Goal: Find specific page/section: Find specific page/section

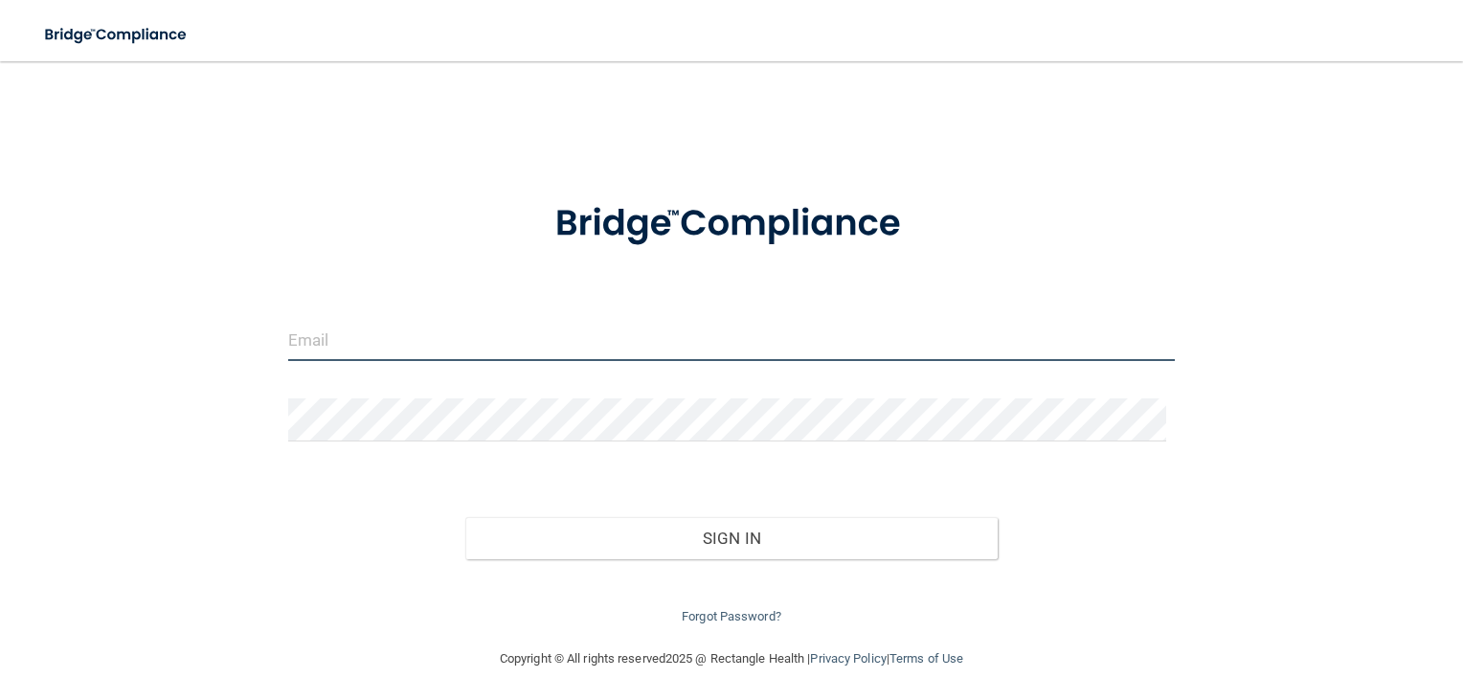
click at [334, 337] on input "email" at bounding box center [731, 339] width 887 height 43
type input "[EMAIL_ADDRESS][DOMAIN_NAME]"
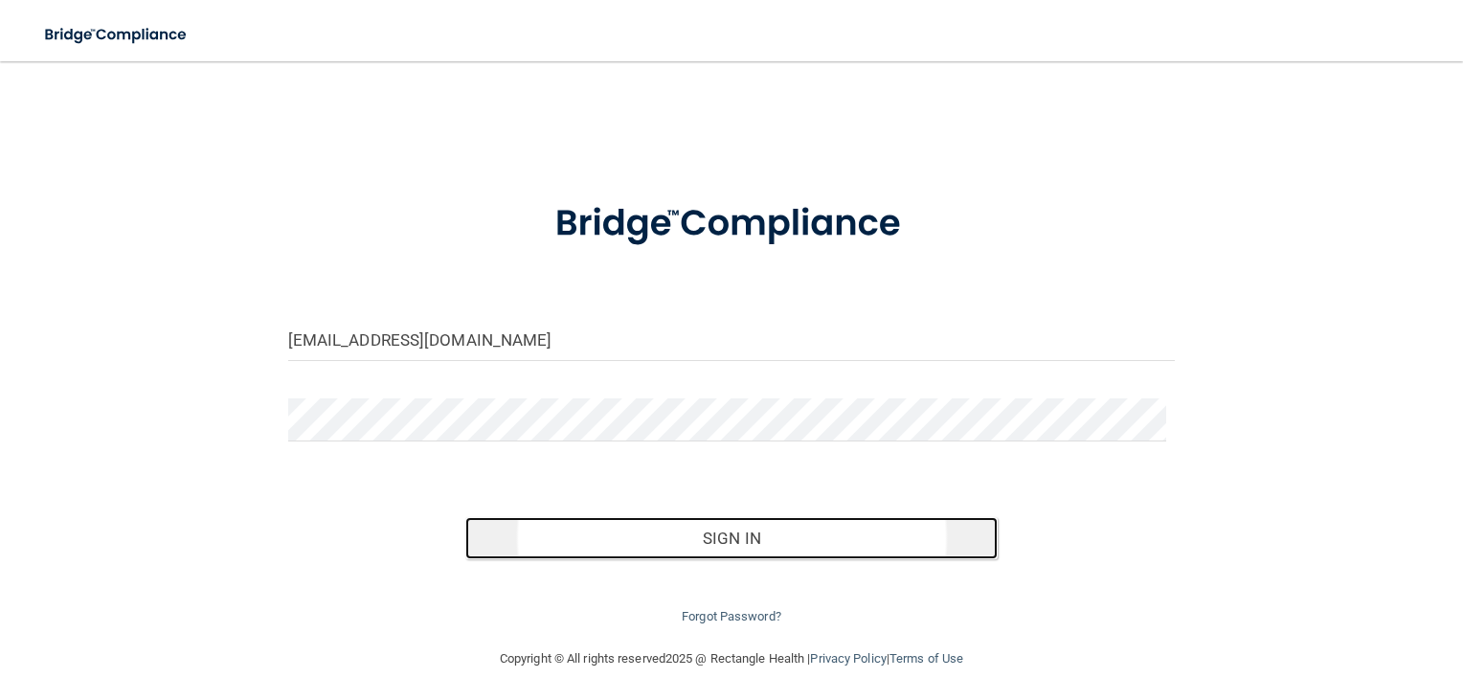
click at [512, 551] on button "Sign In" at bounding box center [731, 538] width 532 height 42
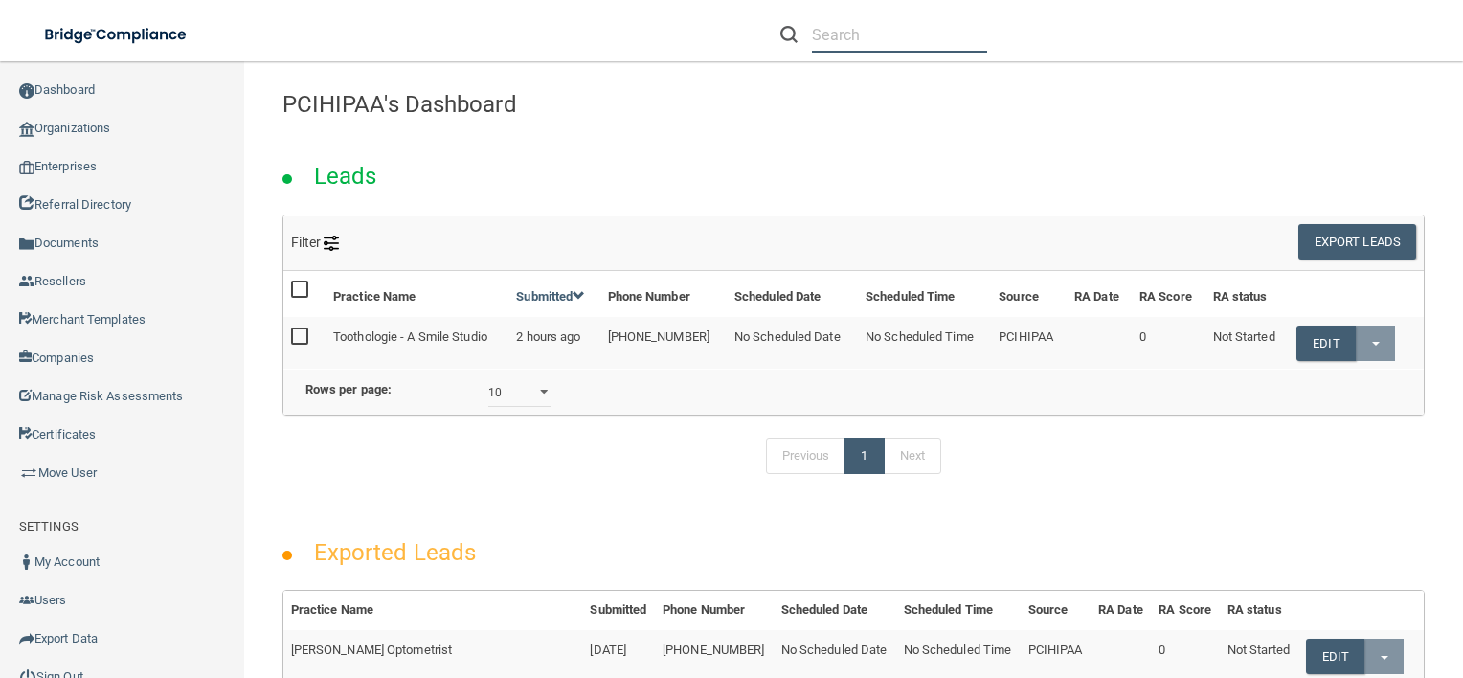
click at [834, 42] on input "text" at bounding box center [899, 34] width 175 height 35
paste input "Maitri Healthcare for Women"
type input "Maitri Healthcare for Women"
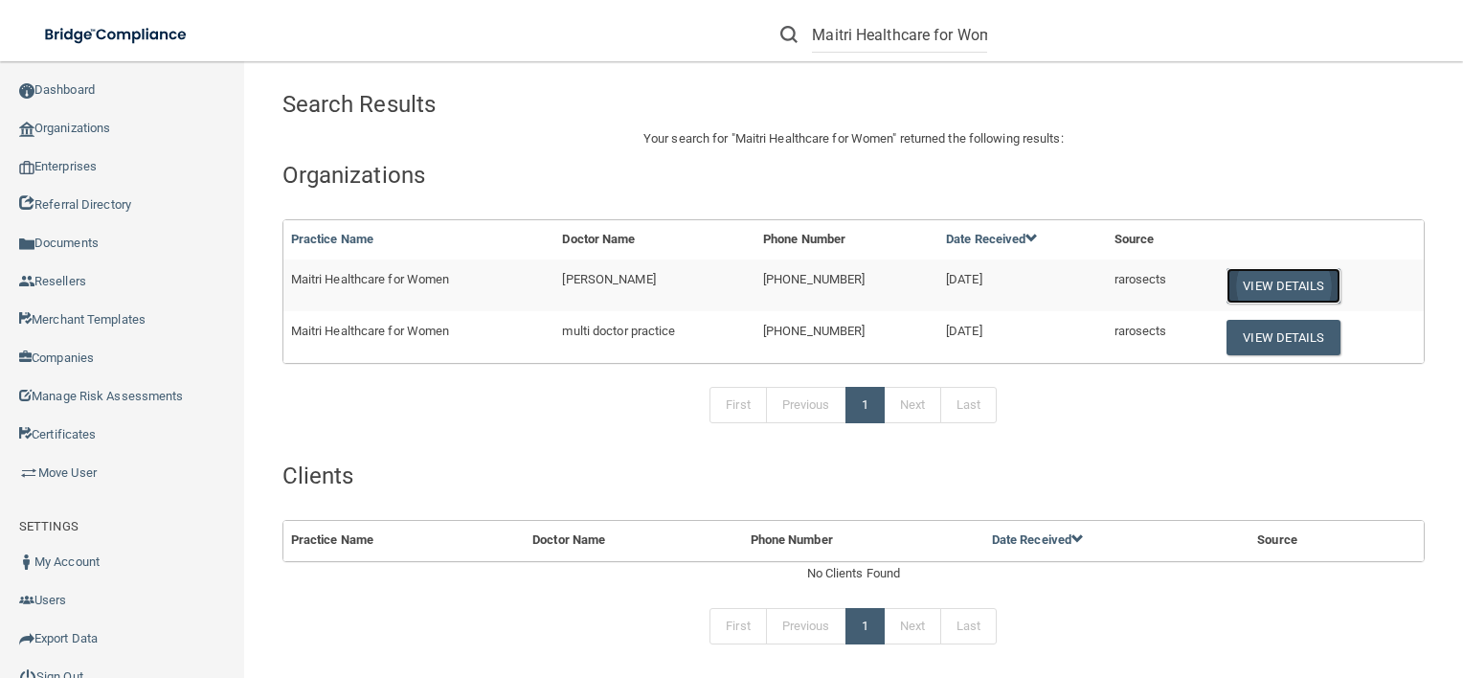
click at [1247, 289] on button "View Details" at bounding box center [1282, 285] width 113 height 35
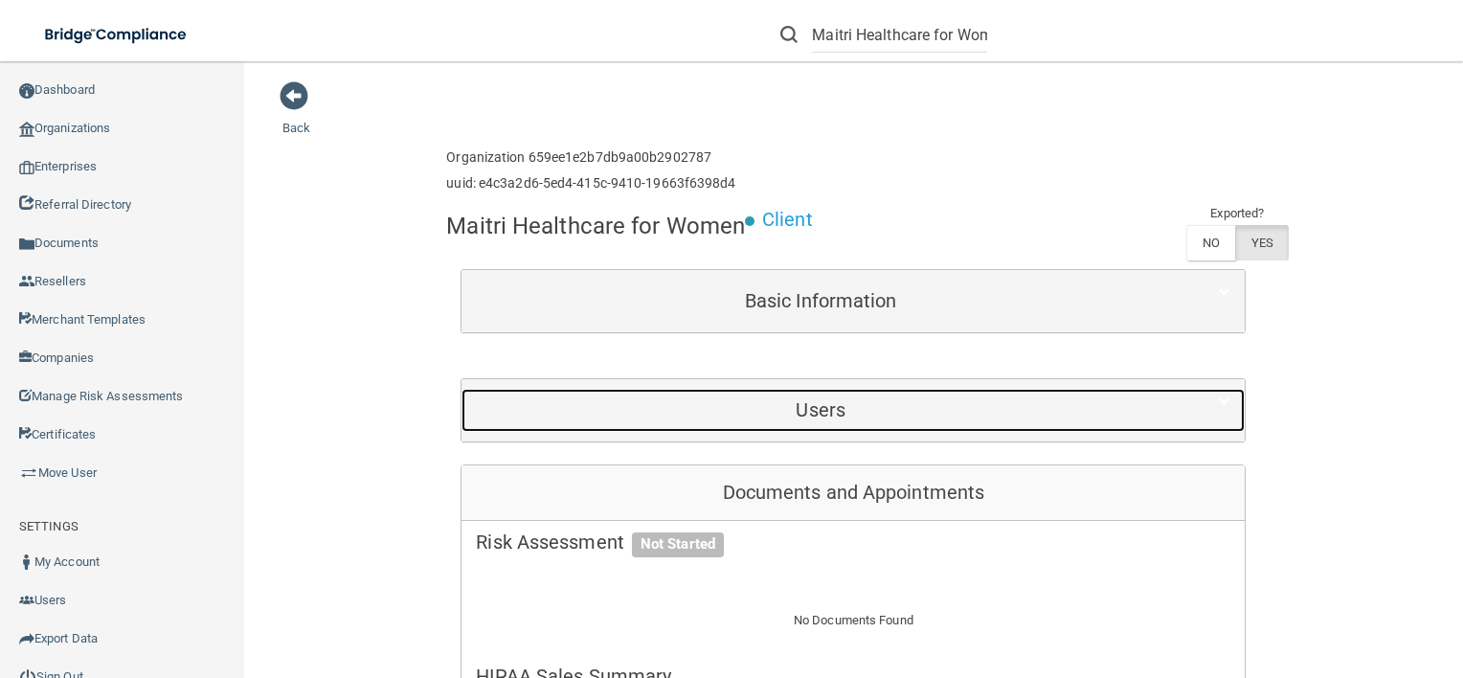
click at [827, 417] on h5 "Users" at bounding box center [820, 409] width 689 height 21
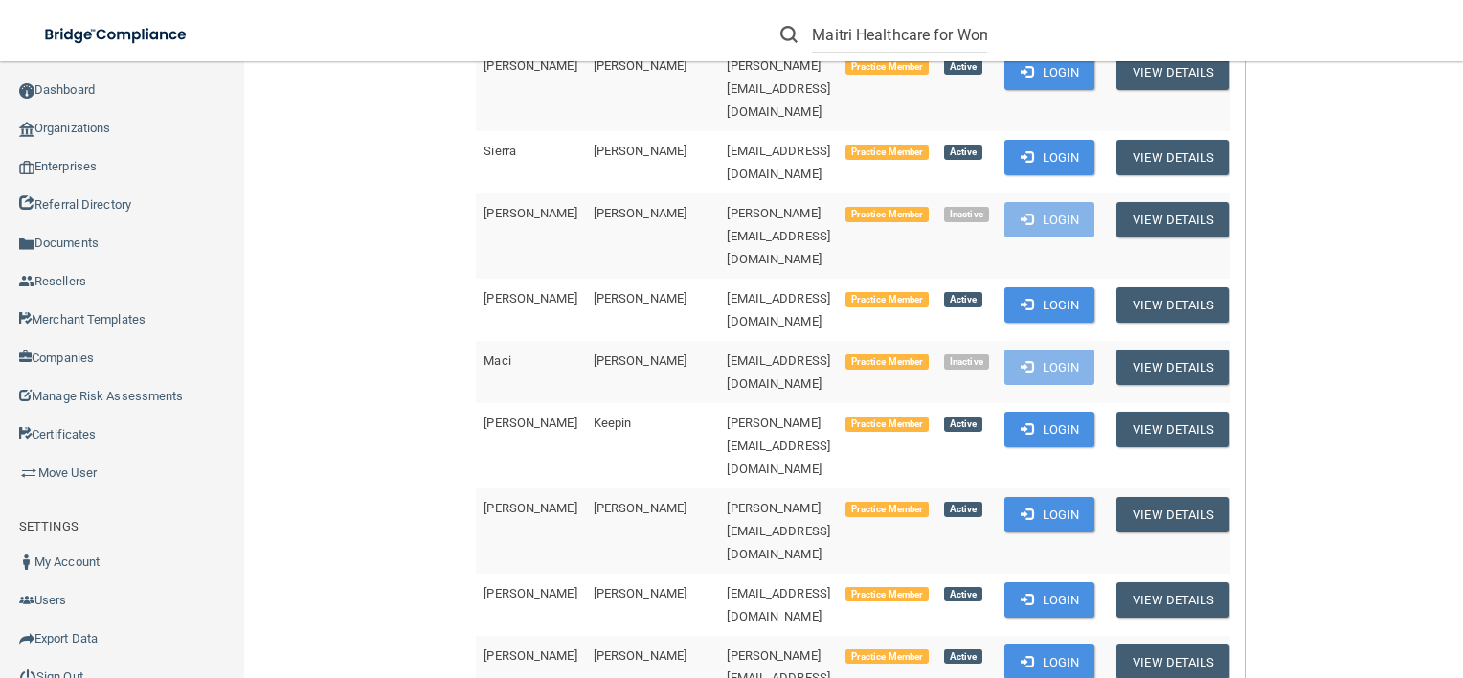
scroll to position [2063, 0]
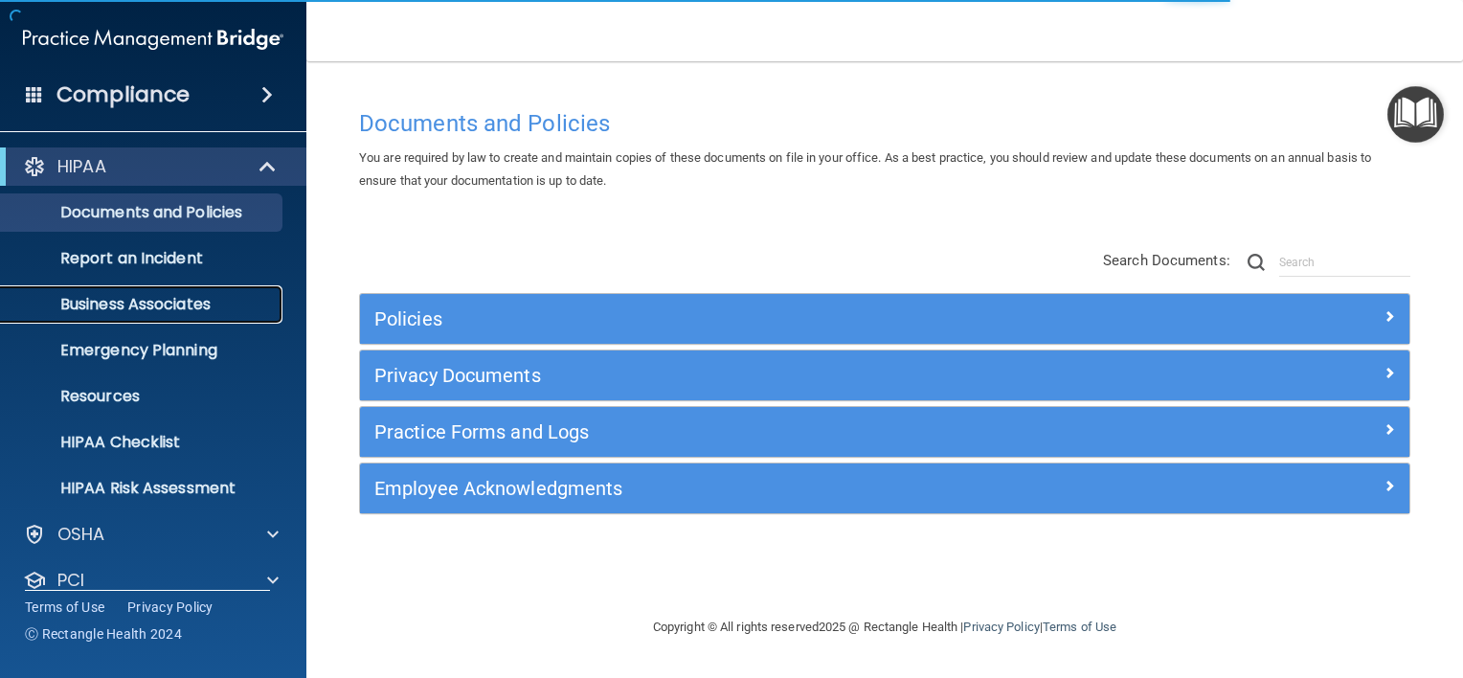
click at [80, 295] on p "Business Associates" at bounding box center [142, 304] width 261 height 19
